Goal: Use online tool/utility

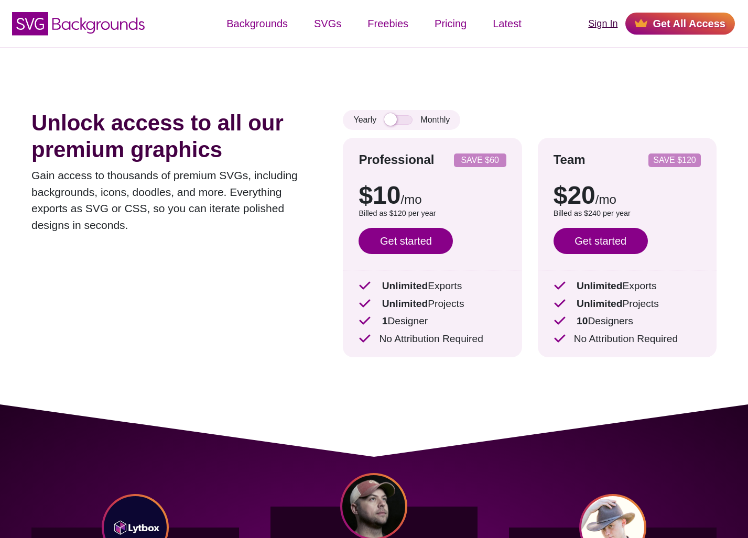
click at [596, 30] on link "Sign In" at bounding box center [602, 24] width 29 height 14
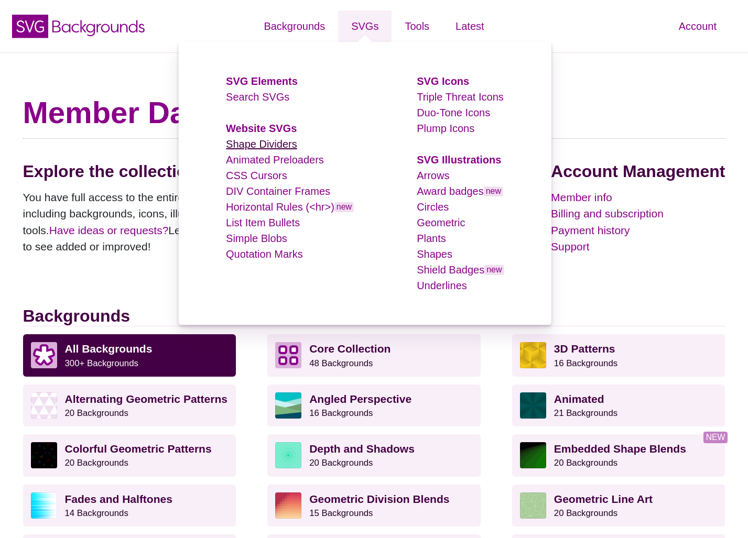
click at [256, 140] on link "Shape Dividers" at bounding box center [261, 144] width 71 height 12
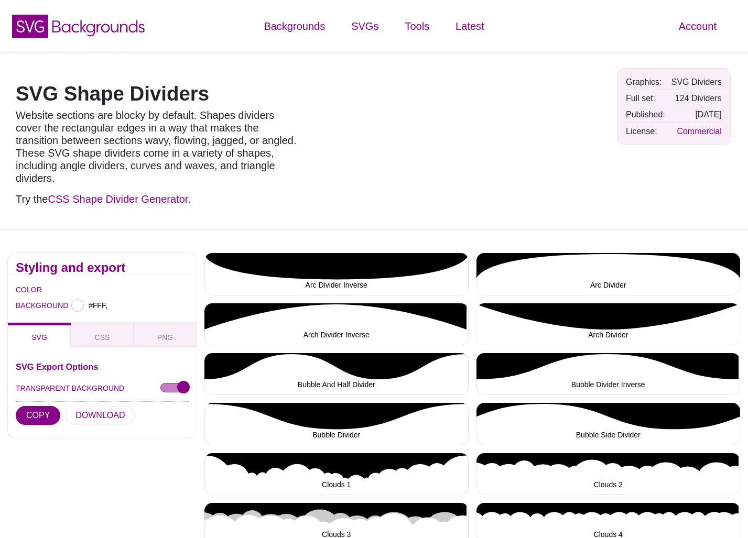
type input "#FFFFFF"
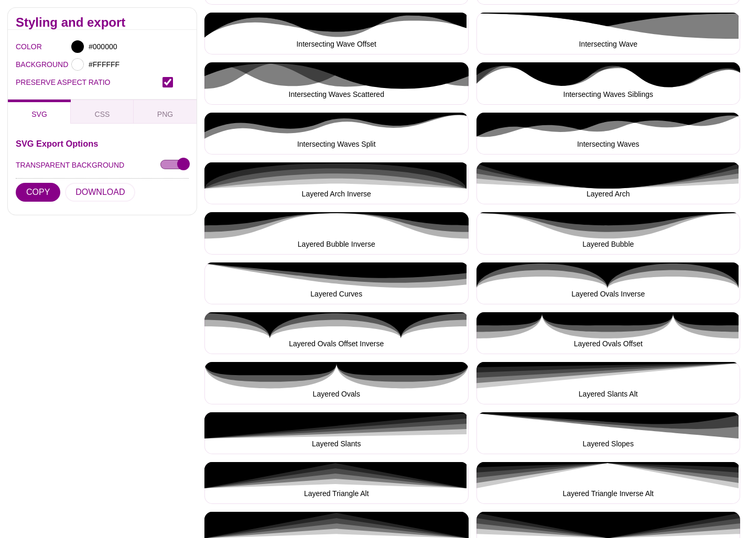
scroll to position [1189, 0]
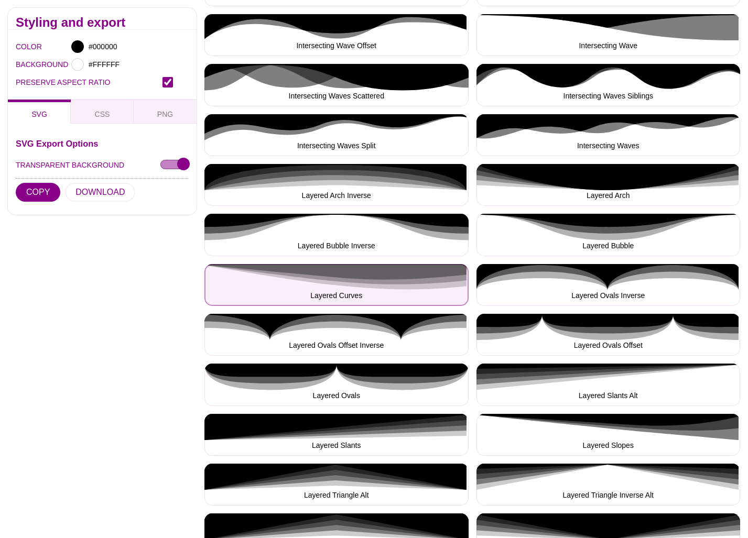
click at [423, 267] on button "Layered Curves" at bounding box center [336, 285] width 264 height 42
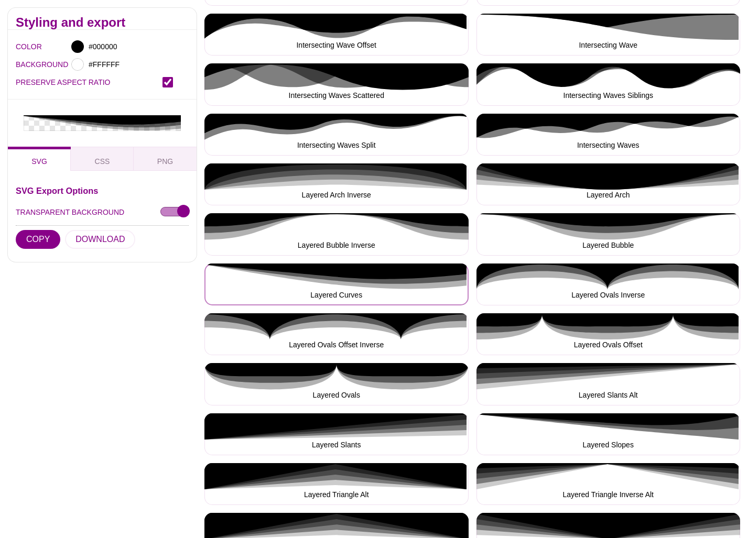
scroll to position [1195, 0]
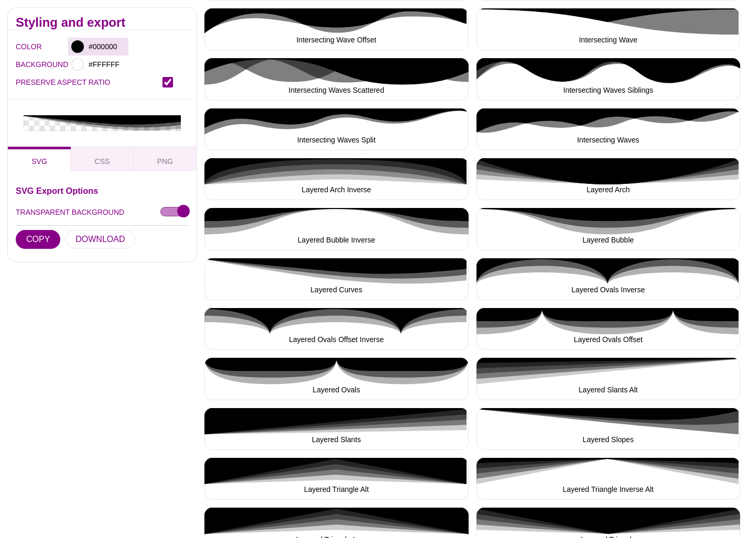
click at [80, 47] on div at bounding box center [77, 46] width 13 height 13
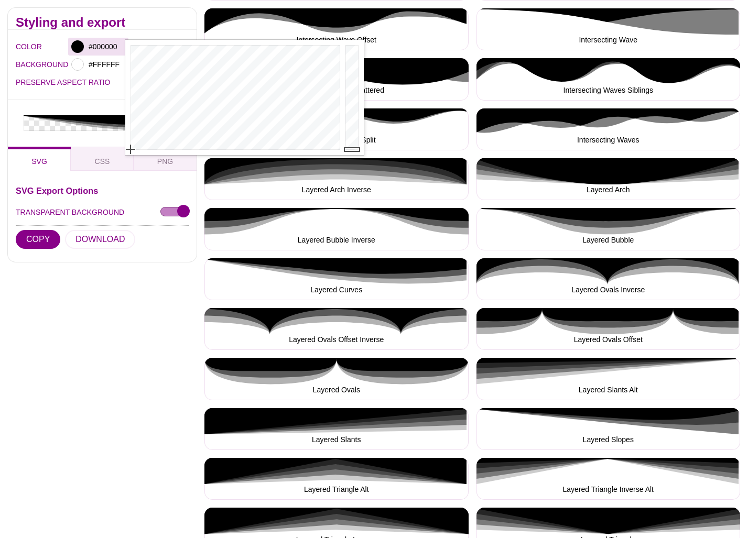
click at [77, 45] on div at bounding box center [77, 46] width 13 height 13
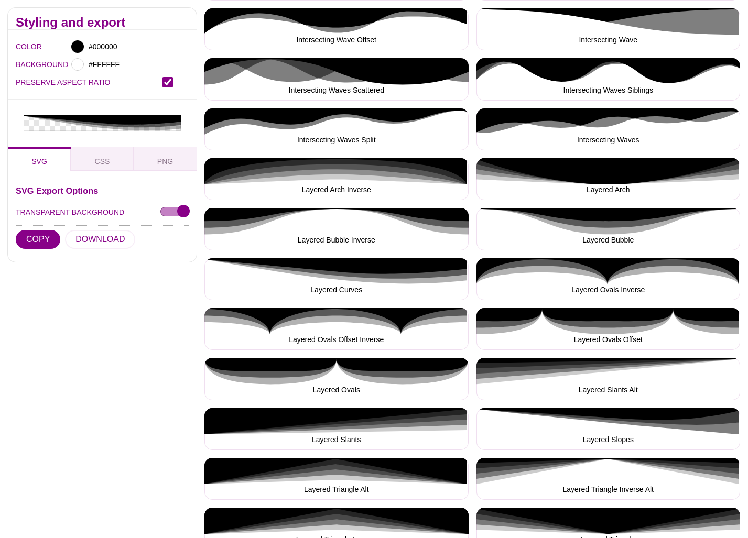
click at [77, 44] on div at bounding box center [77, 46] width 13 height 13
click at [76, 49] on div at bounding box center [77, 46] width 13 height 13
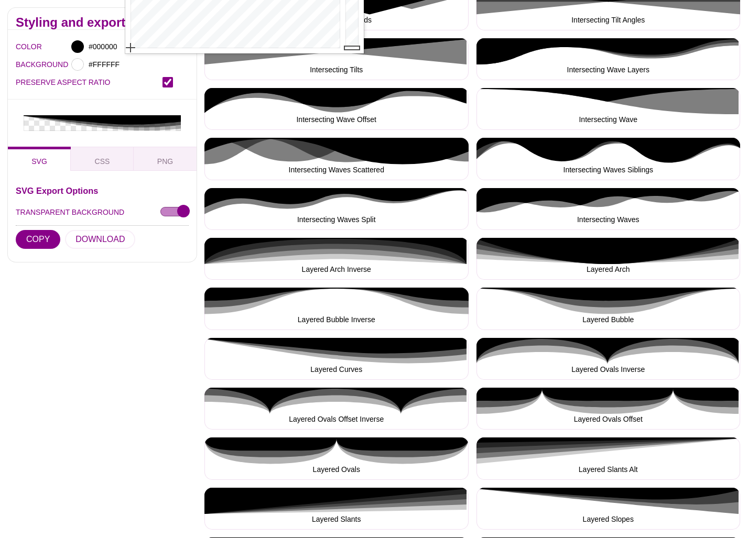
scroll to position [901, 0]
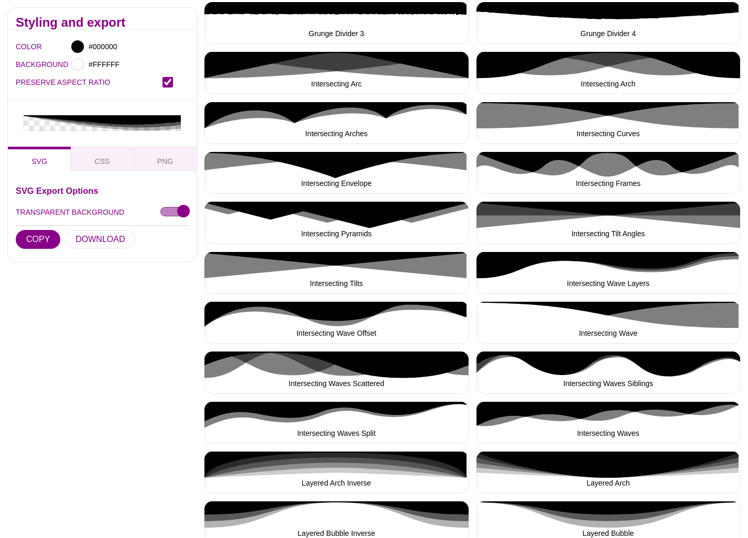
click at [74, 89] on div "PRESERVE ASPECT RATIO" at bounding box center [102, 82] width 173 height 18
click at [102, 49] on input "#000000" at bounding box center [105, 47] width 39 height 14
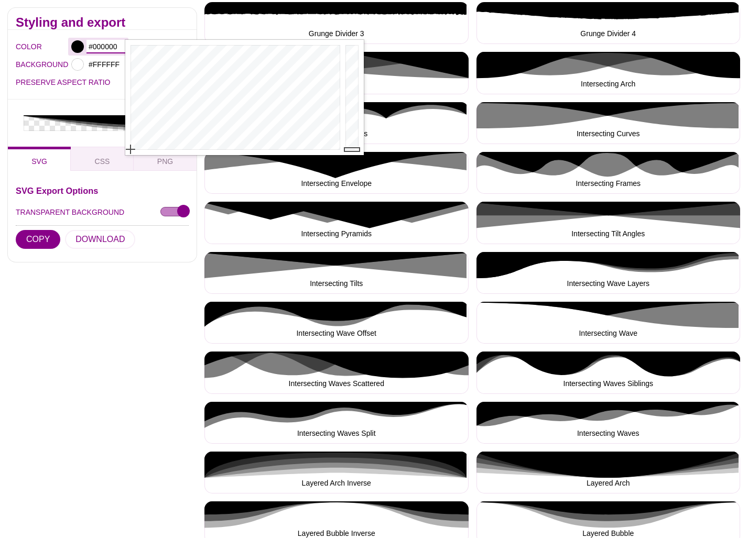
click at [110, 48] on input "#000000" at bounding box center [105, 47] width 39 height 14
paste input "1848a"
type input "#1848A0"
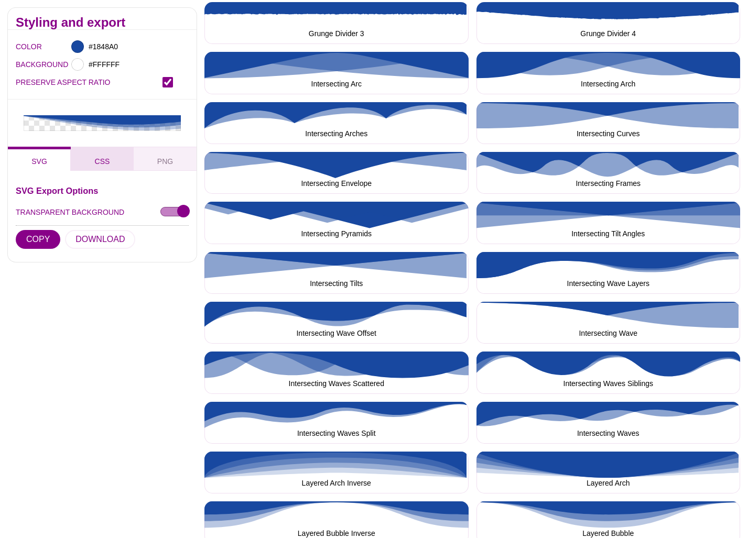
click at [102, 159] on span "CSS" at bounding box center [103, 162] width 24 height 12
click at [36, 162] on span "SVG" at bounding box center [39, 162] width 24 height 12
click at [40, 242] on button "COPY" at bounding box center [38, 239] width 45 height 19
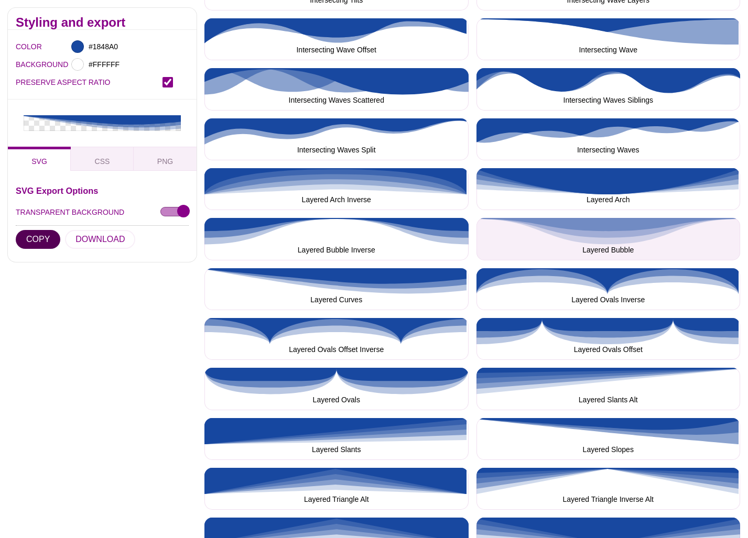
scroll to position [1186, 0]
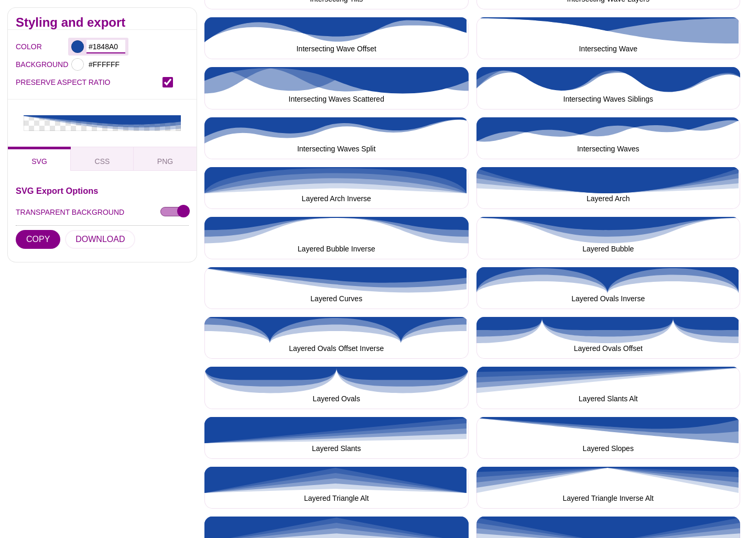
click at [109, 46] on input "#1848A0" at bounding box center [105, 47] width 39 height 14
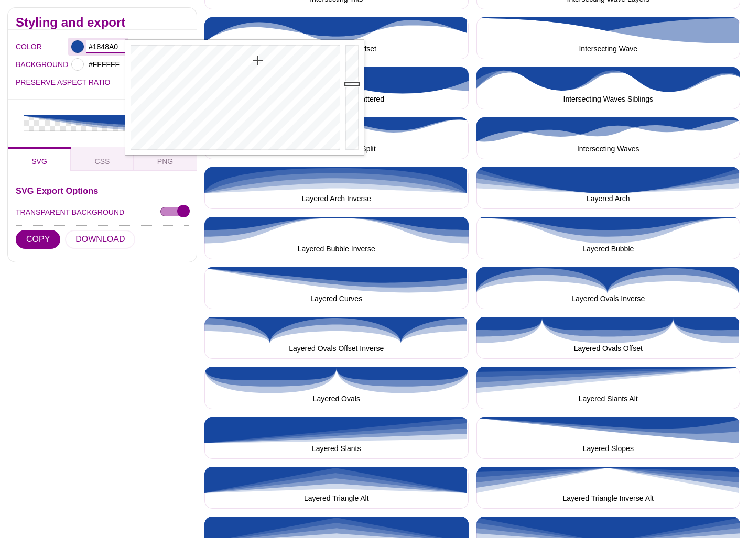
click at [109, 46] on input "#1848A0" at bounding box center [105, 47] width 39 height 14
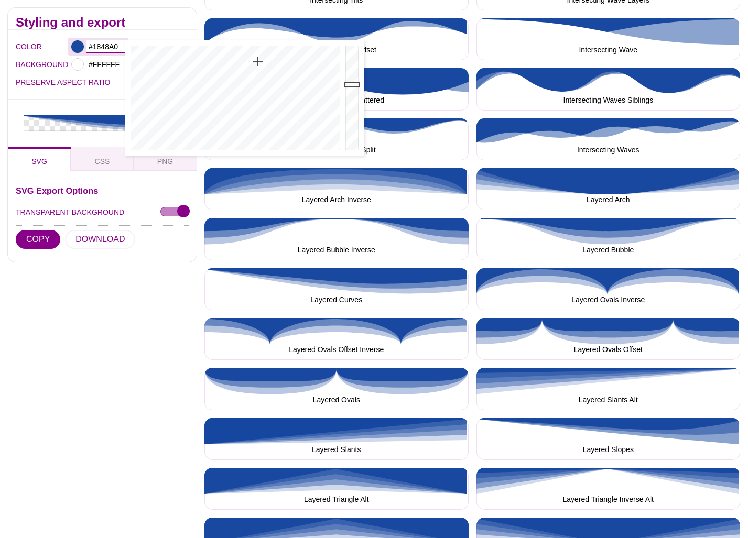
click at [109, 46] on input "#1848A0" at bounding box center [105, 47] width 39 height 14
